Goal: Task Accomplishment & Management: Manage account settings

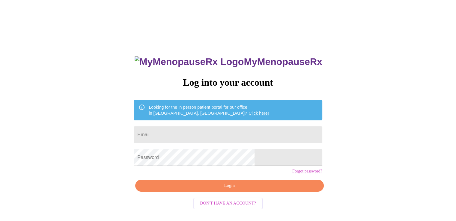
click at [209, 130] on input "Email" at bounding box center [228, 134] width 188 height 17
click at [326, 121] on div "MyMenopauseRx Log into your account Looking for the in person patient portal fo…" at bounding box center [227, 135] width 451 height 266
